Goal: Find specific page/section: Find specific page/section

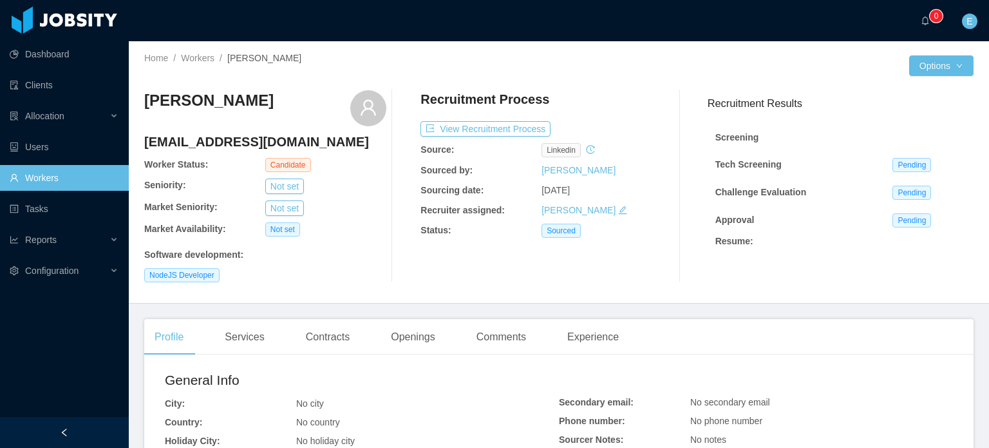
click at [43, 178] on link "Workers" at bounding box center [64, 178] width 109 height 26
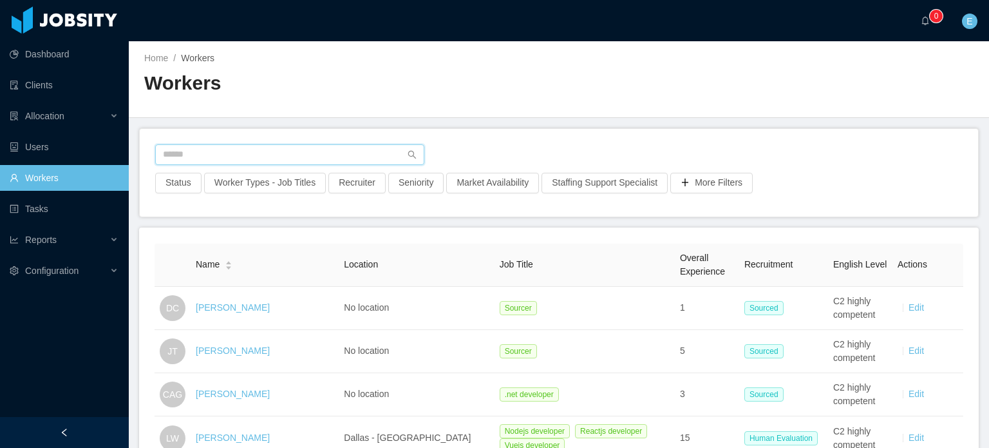
click at [214, 155] on input "text" at bounding box center [289, 154] width 269 height 21
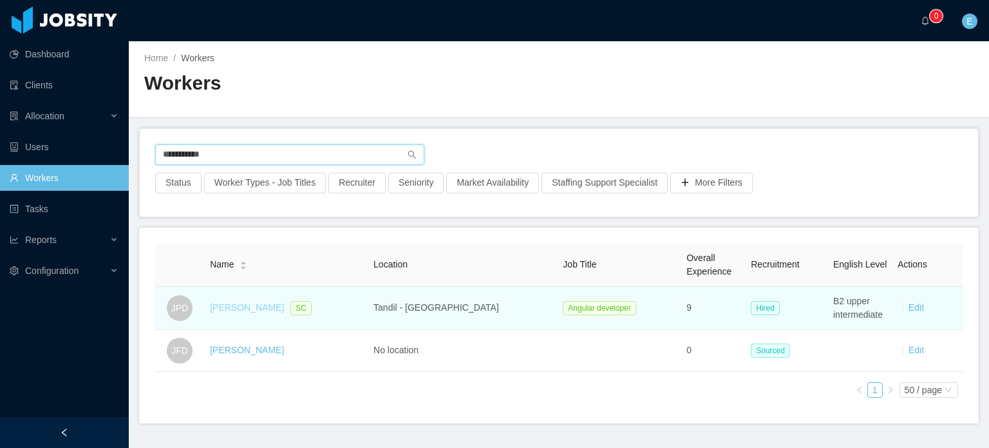
type input "**********"
click at [274, 311] on link "[PERSON_NAME]" at bounding box center [247, 307] width 74 height 10
